Goal: Use online tool/utility: Use online tool/utility

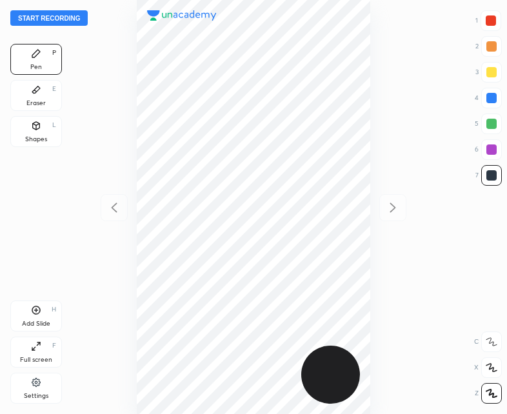
scroll to position [414, 300]
click at [57, 19] on button "Start recording" at bounding box center [48, 17] width 77 height 15
click at [39, 15] on button "End recording" at bounding box center [46, 17] width 72 height 15
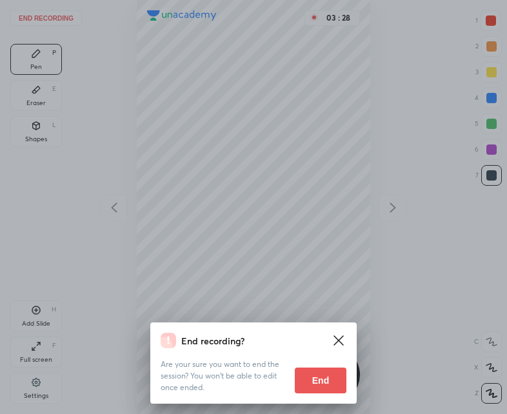
click at [331, 380] on button "End" at bounding box center [321, 380] width 52 height 26
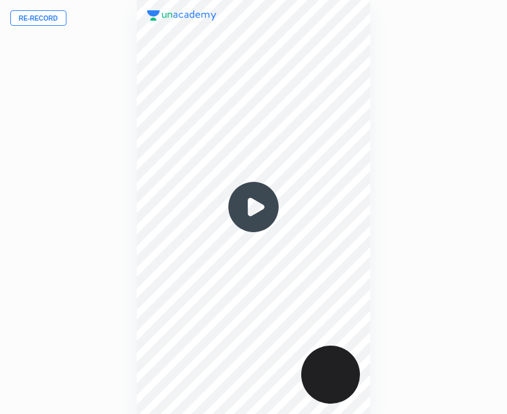
click at [31, 19] on button "Re-record" at bounding box center [38, 17] width 56 height 15
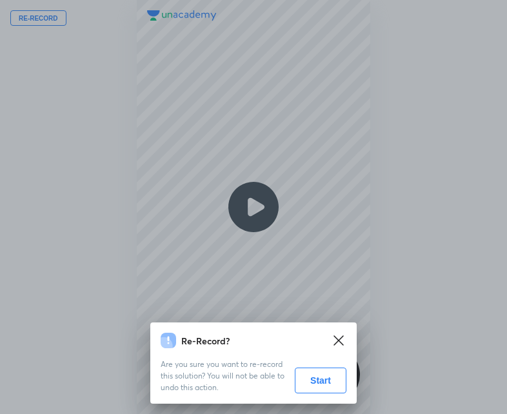
click at [318, 376] on button "Start" at bounding box center [321, 380] width 52 height 26
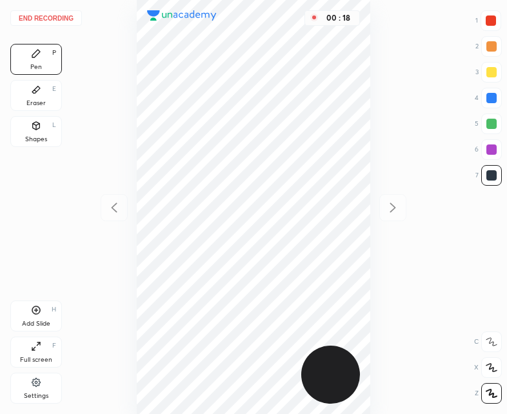
click at [33, 142] on div "Shapes" at bounding box center [36, 139] width 22 height 6
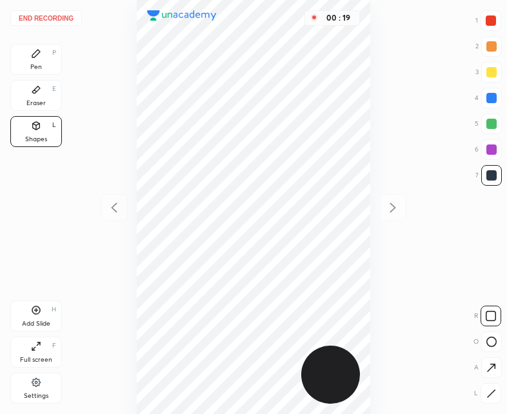
click at [493, 394] on icon at bounding box center [491, 394] width 10 height 10
click at [13, 53] on div "Pen P" at bounding box center [36, 59] width 52 height 31
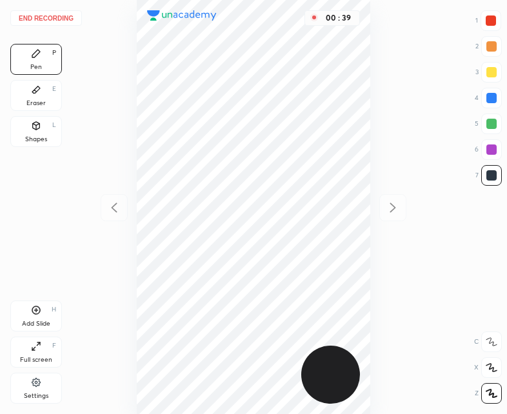
click at [488, 20] on div at bounding box center [490, 20] width 10 height 10
click at [489, 175] on div at bounding box center [491, 175] width 10 height 10
click at [492, 20] on div at bounding box center [490, 20] width 10 height 10
click at [493, 181] on div at bounding box center [491, 175] width 21 height 21
click at [43, 17] on button "End recording" at bounding box center [46, 17] width 72 height 15
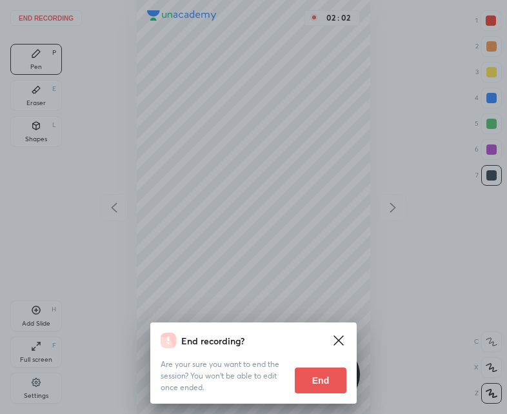
click at [320, 389] on button "End" at bounding box center [321, 380] width 52 height 26
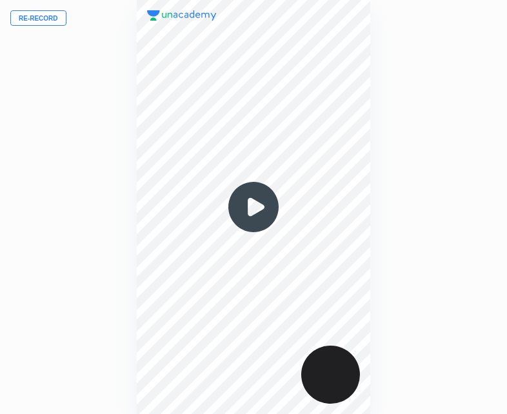
click at [250, 208] on img at bounding box center [253, 207] width 62 height 62
